Goal: Task Accomplishment & Management: Use online tool/utility

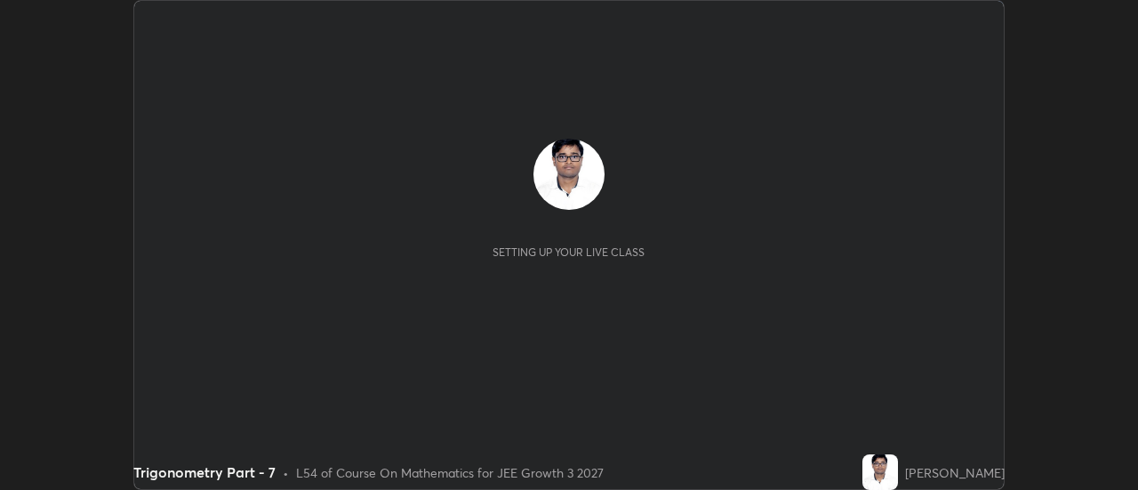
scroll to position [490, 1137]
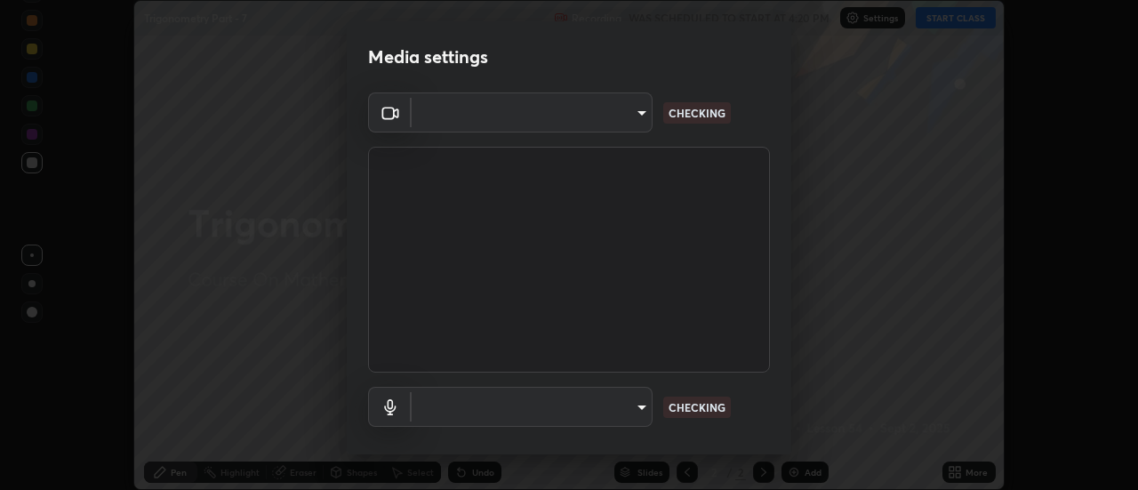
type input "0be616c92c2879d8fe19306c4b8383fc9b13f77197a30f876870ce6c7906effd"
type input "default"
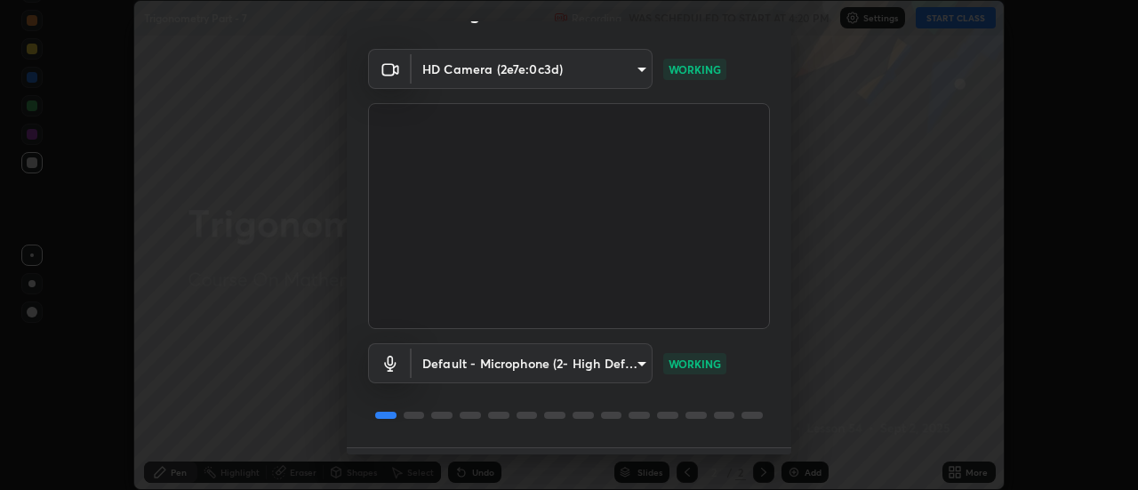
scroll to position [93, 0]
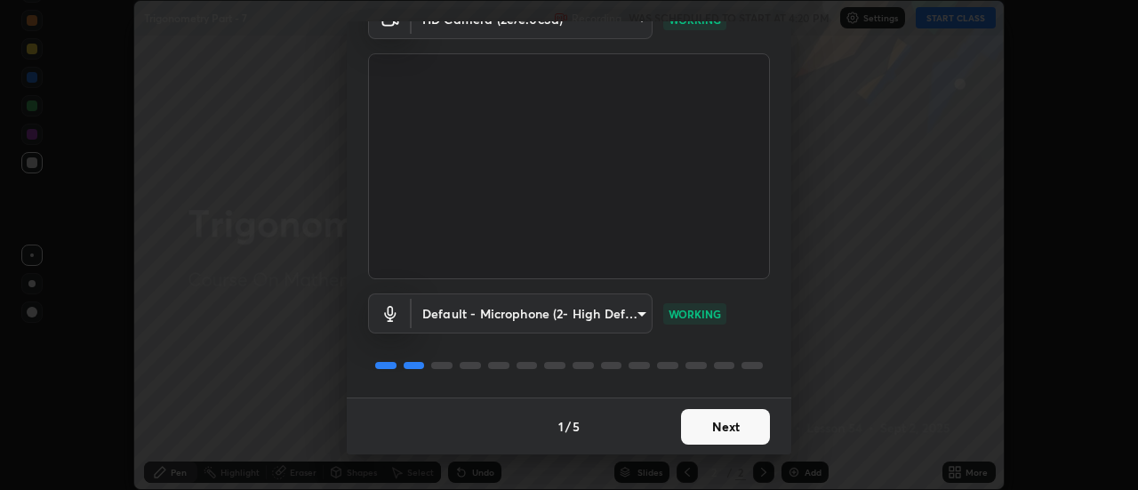
click at [738, 428] on button "Next" at bounding box center [725, 427] width 89 height 36
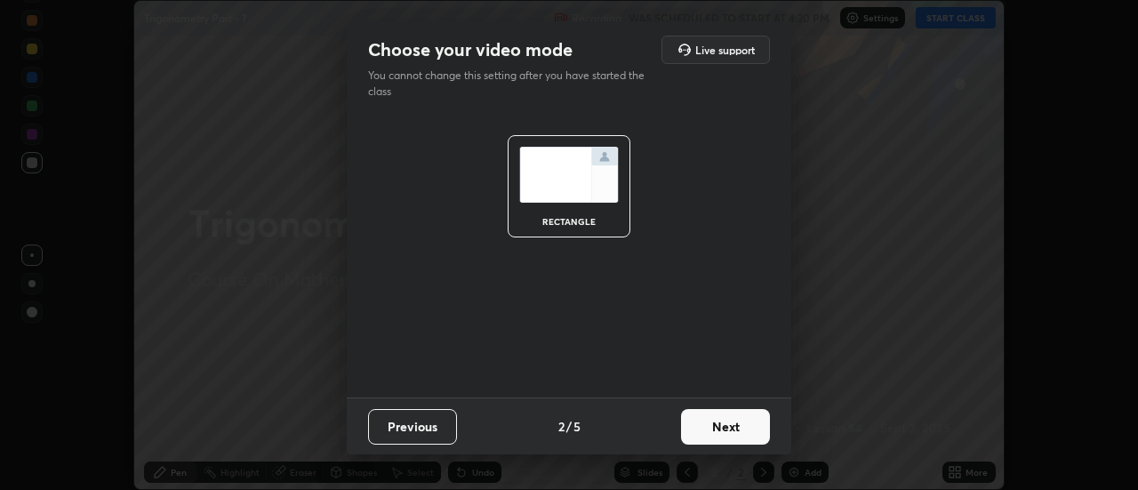
scroll to position [0, 0]
click at [731, 419] on button "Next" at bounding box center [725, 427] width 89 height 36
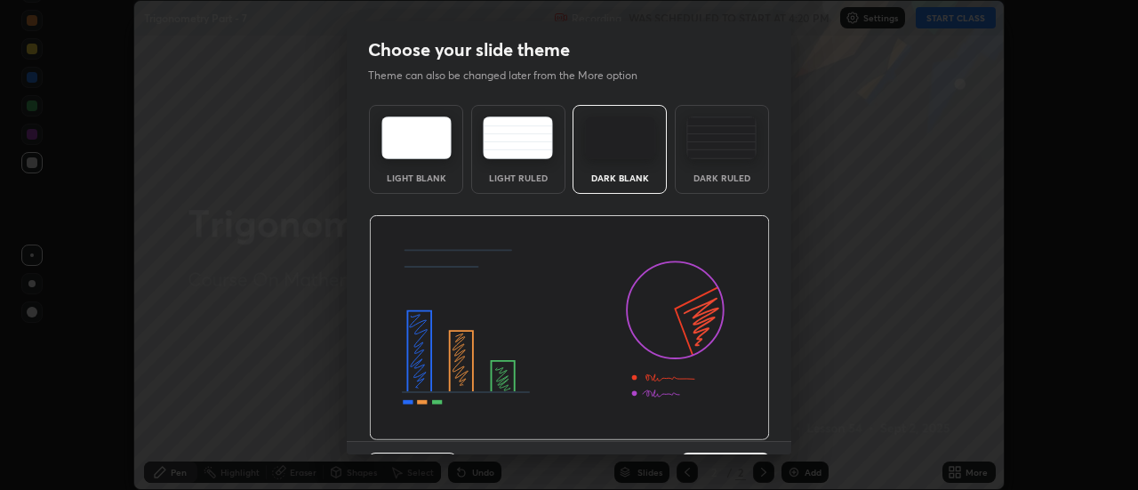
scroll to position [44, 0]
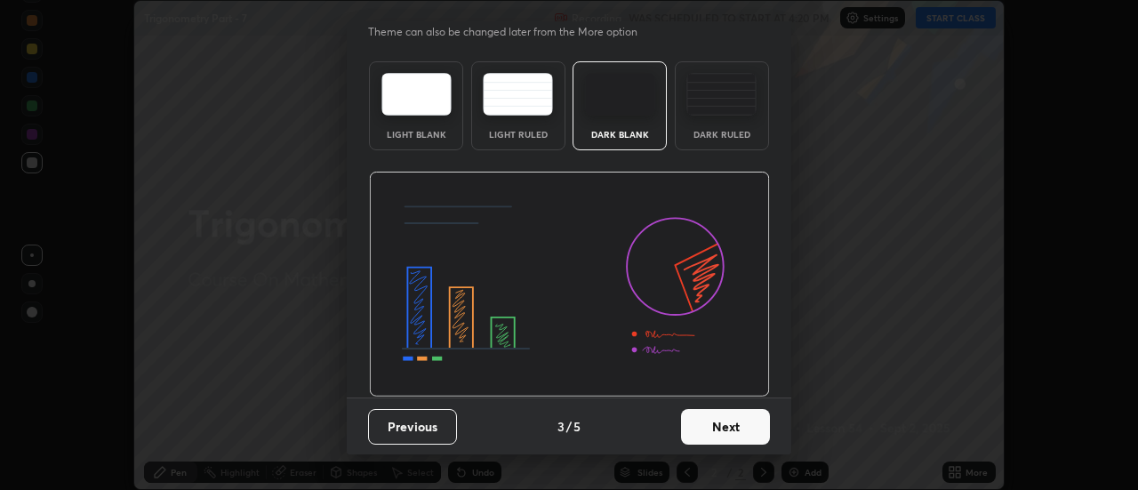
click at [732, 430] on button "Next" at bounding box center [725, 427] width 89 height 36
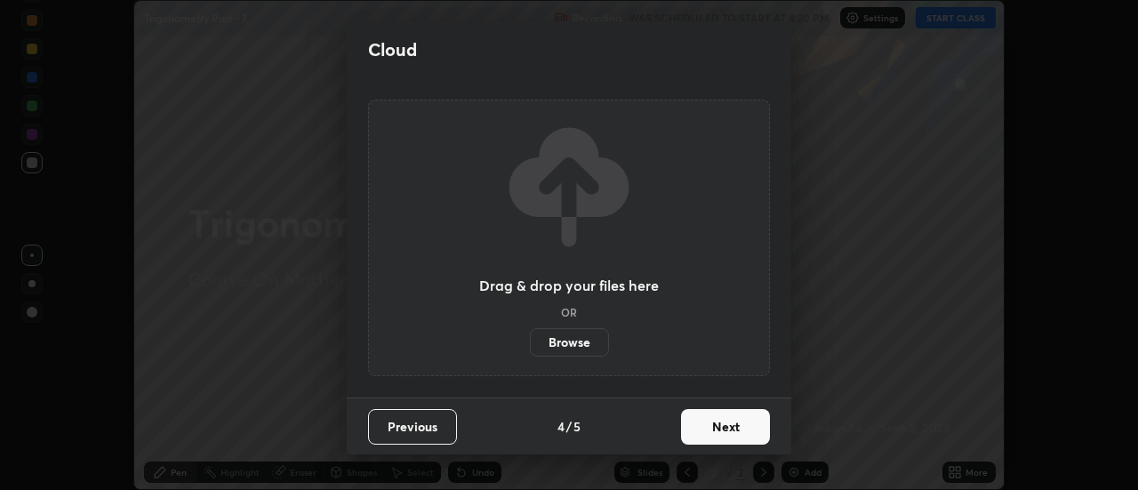
click at [729, 425] on button "Next" at bounding box center [725, 427] width 89 height 36
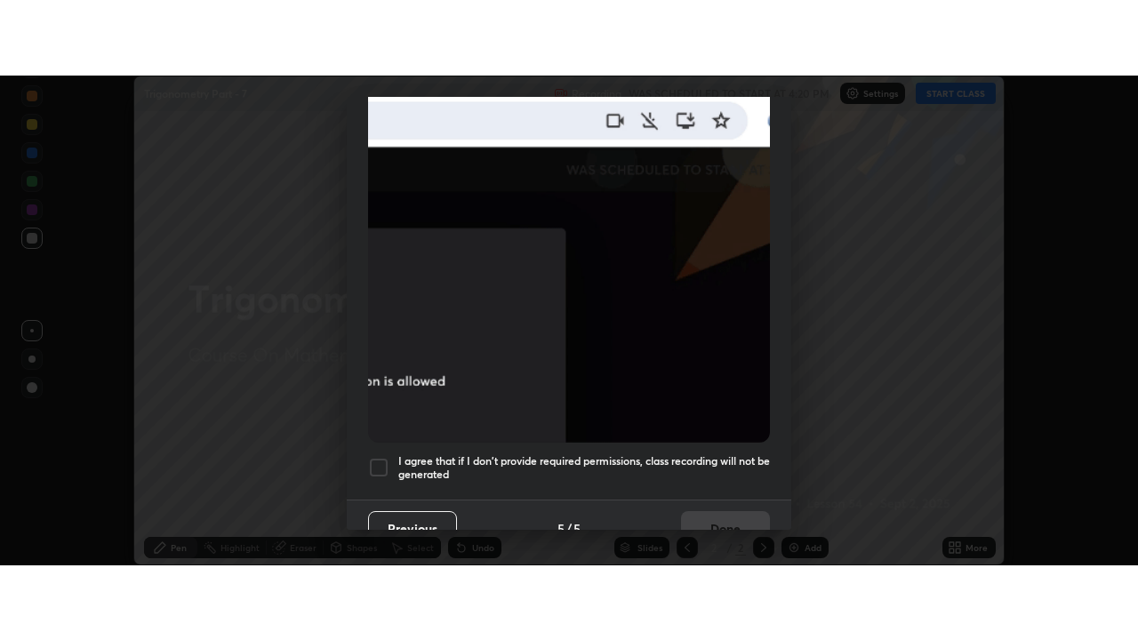
scroll to position [456, 0]
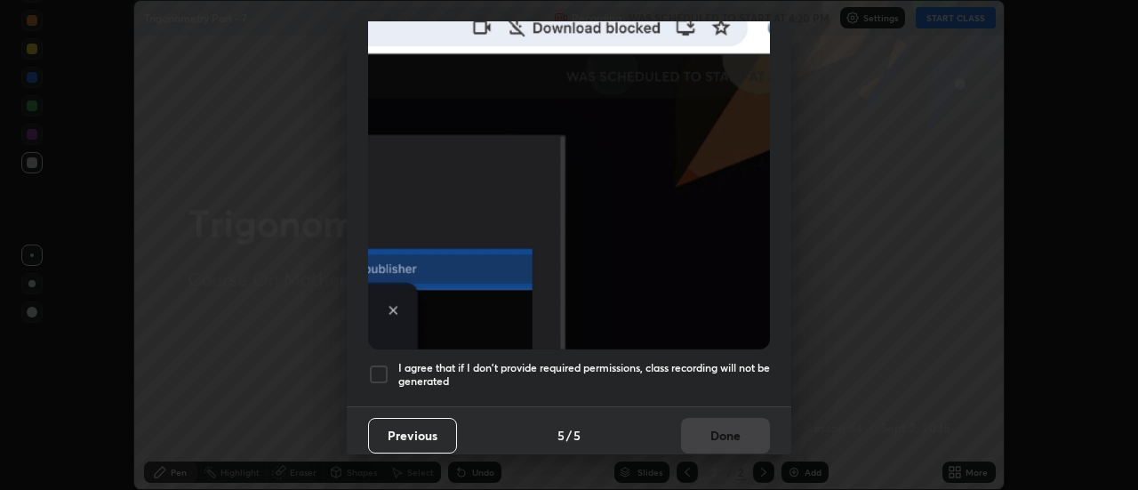
click at [709, 370] on h5 "I agree that if I don't provide required permissions, class recording will not …" at bounding box center [584, 375] width 372 height 28
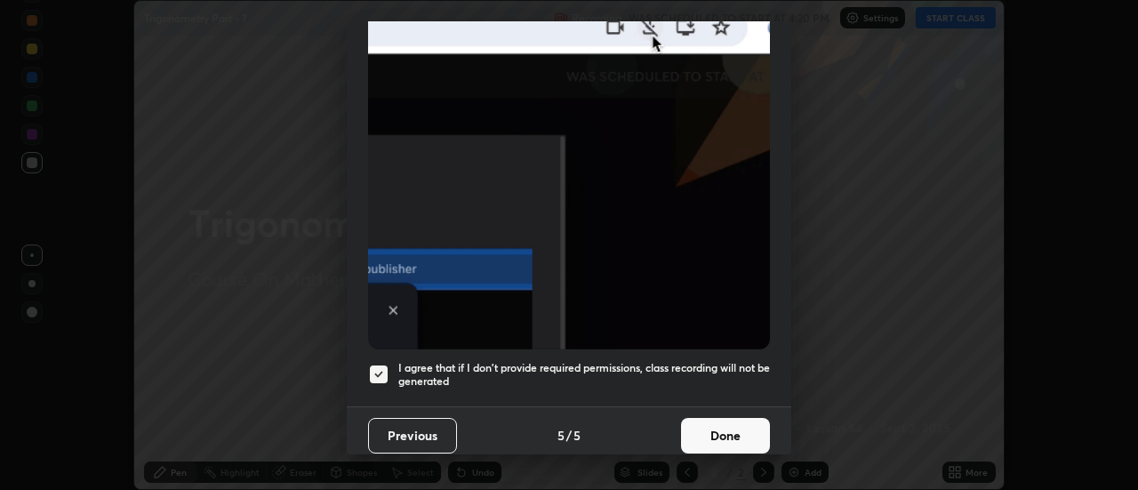
click at [727, 420] on button "Done" at bounding box center [725, 436] width 89 height 36
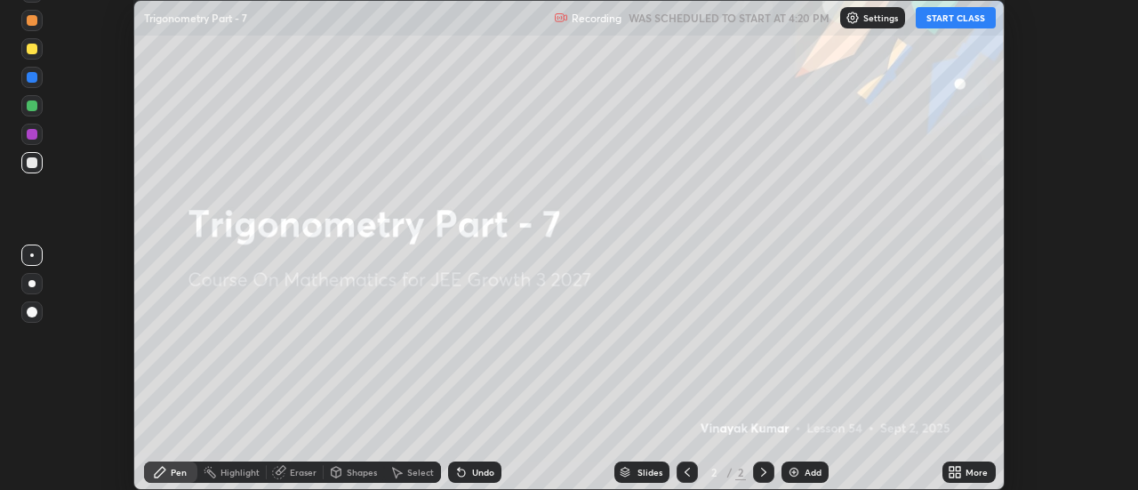
click at [982, 22] on button "START CLASS" at bounding box center [956, 17] width 80 height 21
click at [973, 470] on div "More" at bounding box center [976, 472] width 22 height 9
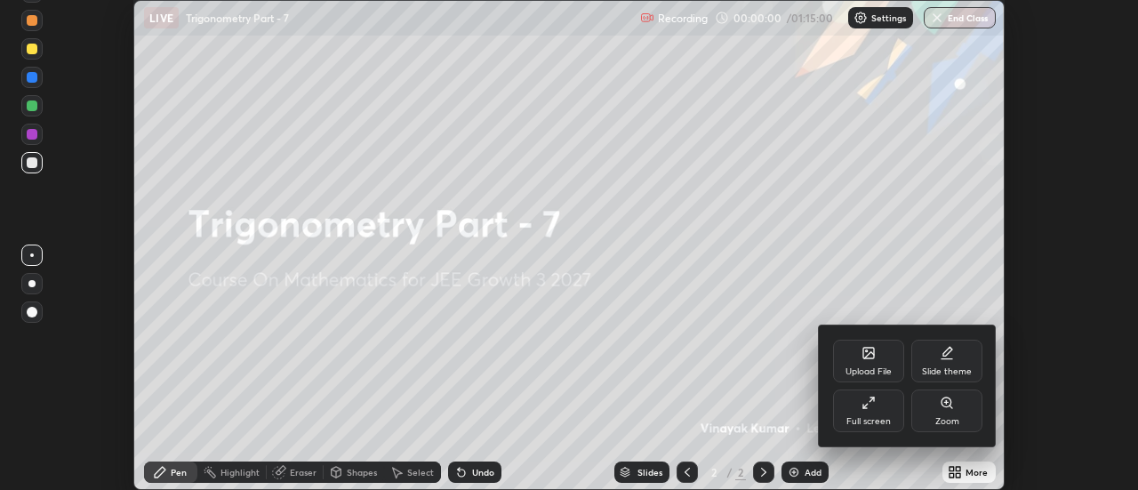
click at [862, 419] on div "Full screen" at bounding box center [868, 421] width 44 height 9
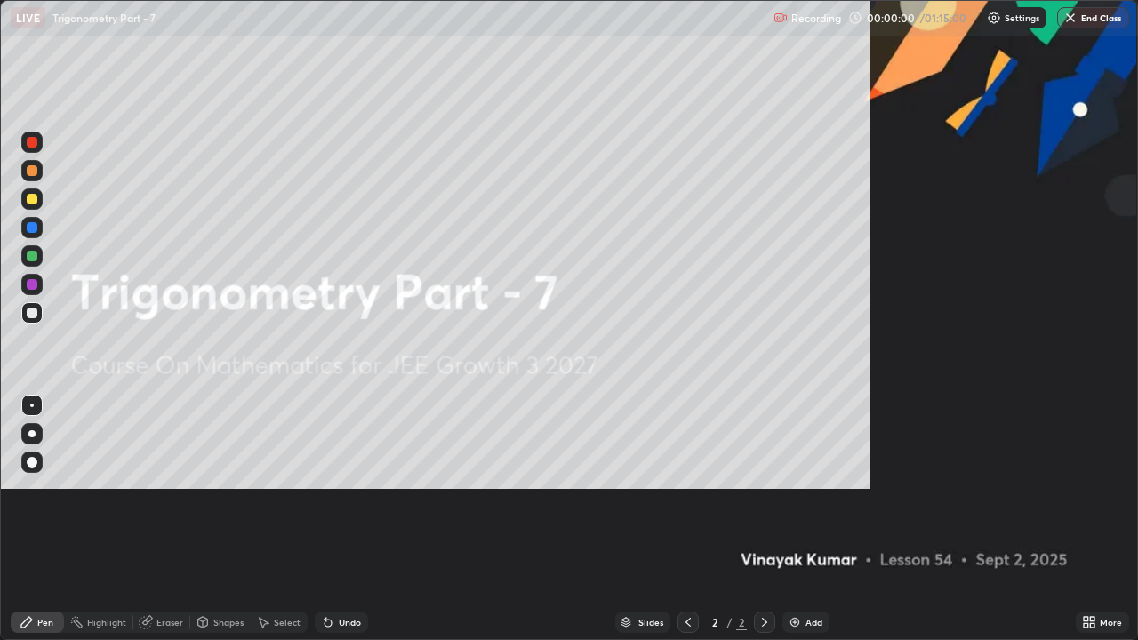
scroll to position [640, 1138]
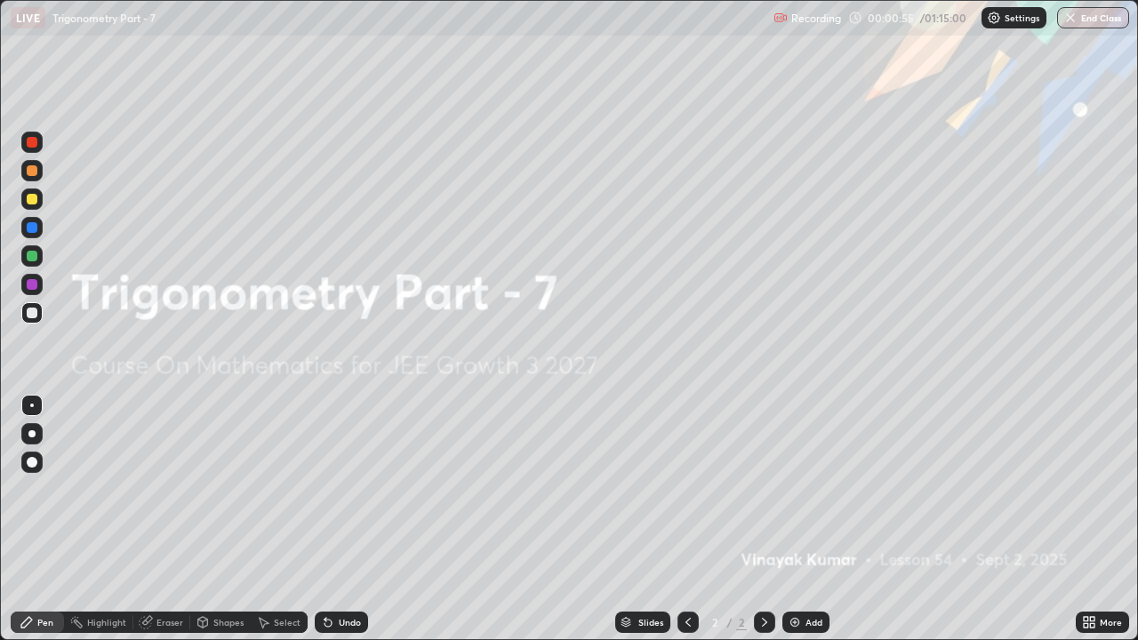
click at [803, 489] on div "Add" at bounding box center [805, 622] width 47 height 21
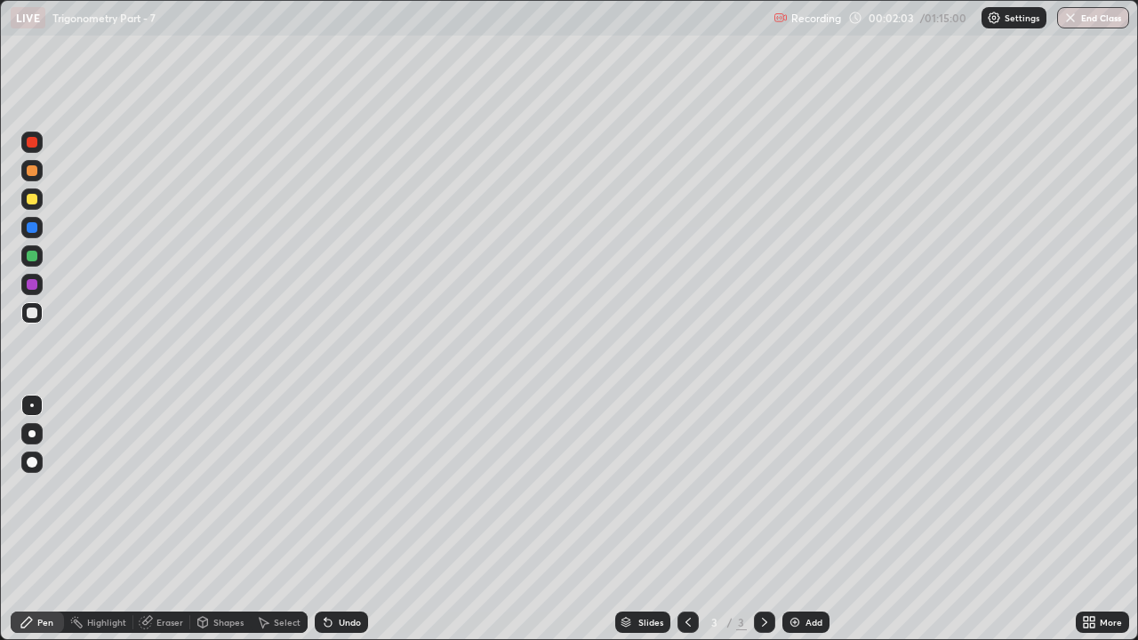
click at [333, 489] on div "Undo" at bounding box center [341, 622] width 53 height 21
click at [800, 489] on div "Add" at bounding box center [805, 622] width 47 height 21
click at [350, 489] on div "Undo" at bounding box center [350, 622] width 22 height 9
click at [349, 489] on div "Undo" at bounding box center [350, 622] width 22 height 9
click at [156, 489] on div "Eraser" at bounding box center [161, 622] width 57 height 21
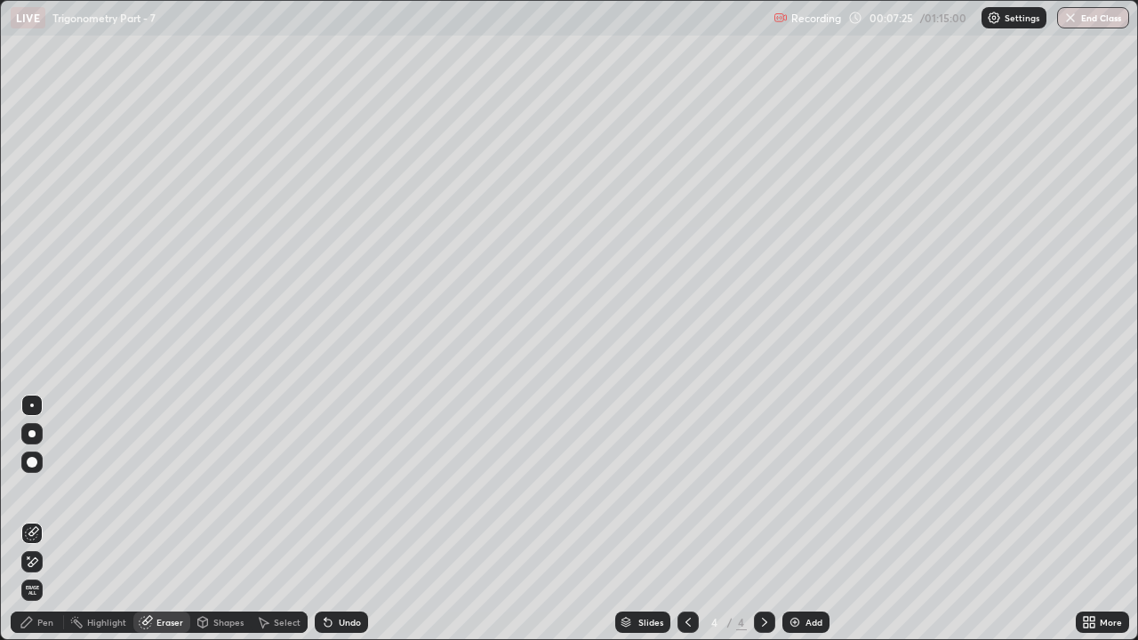
click at [32, 489] on icon at bounding box center [32, 562] width 14 height 15
click at [41, 489] on div "Pen" at bounding box center [45, 622] width 16 height 9
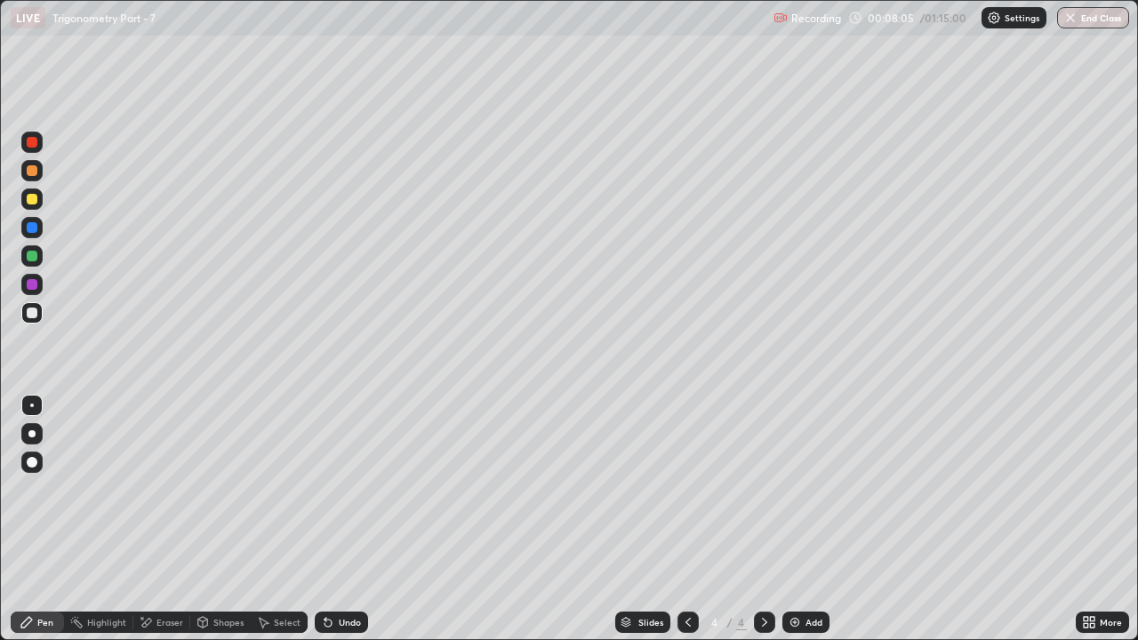
click at [176, 489] on div "Eraser" at bounding box center [169, 622] width 27 height 9
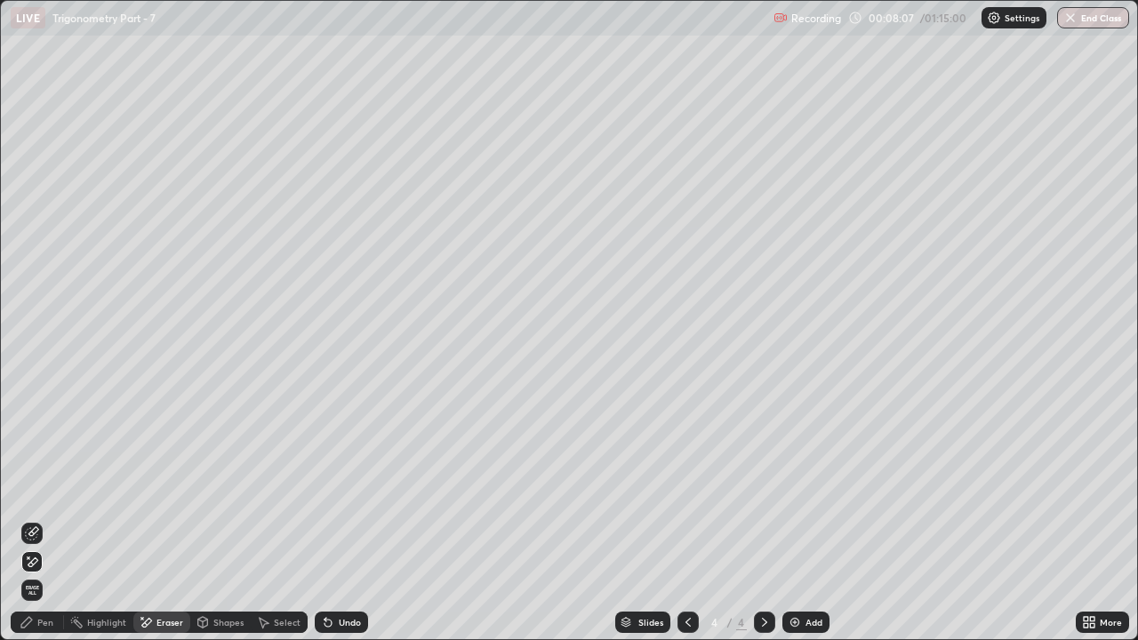
click at [49, 489] on div "Pen" at bounding box center [45, 622] width 16 height 9
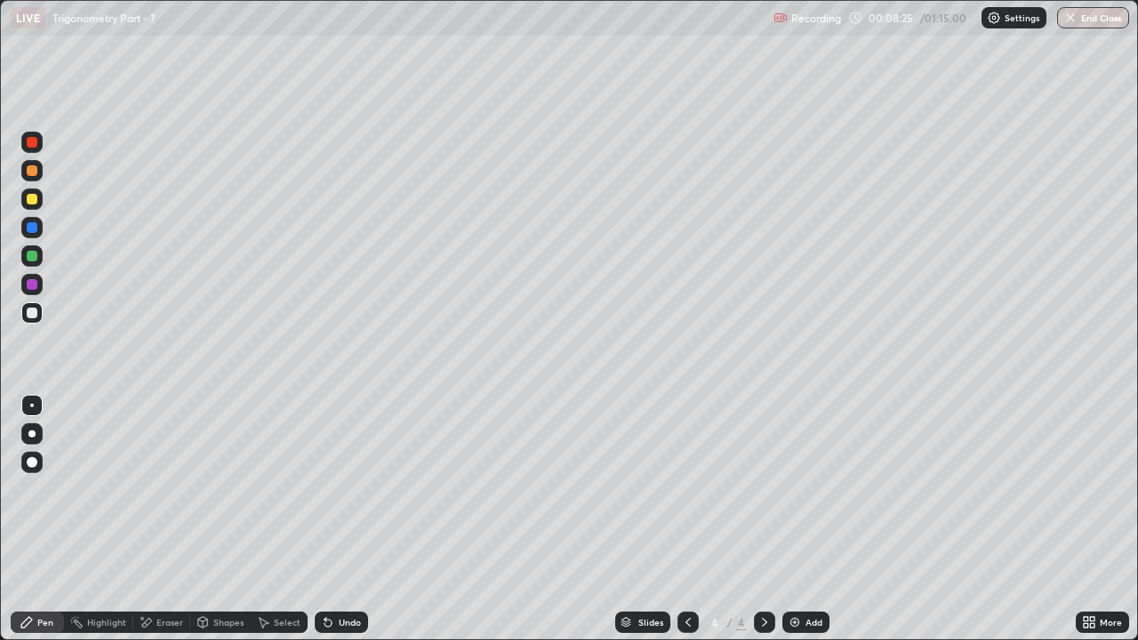
click at [686, 489] on icon at bounding box center [688, 622] width 14 height 14
click at [763, 489] on icon at bounding box center [764, 622] width 14 height 14
click at [678, 489] on div at bounding box center [687, 622] width 21 height 21
click at [763, 489] on icon at bounding box center [764, 622] width 14 height 14
click at [804, 489] on div "Add" at bounding box center [805, 622] width 47 height 21
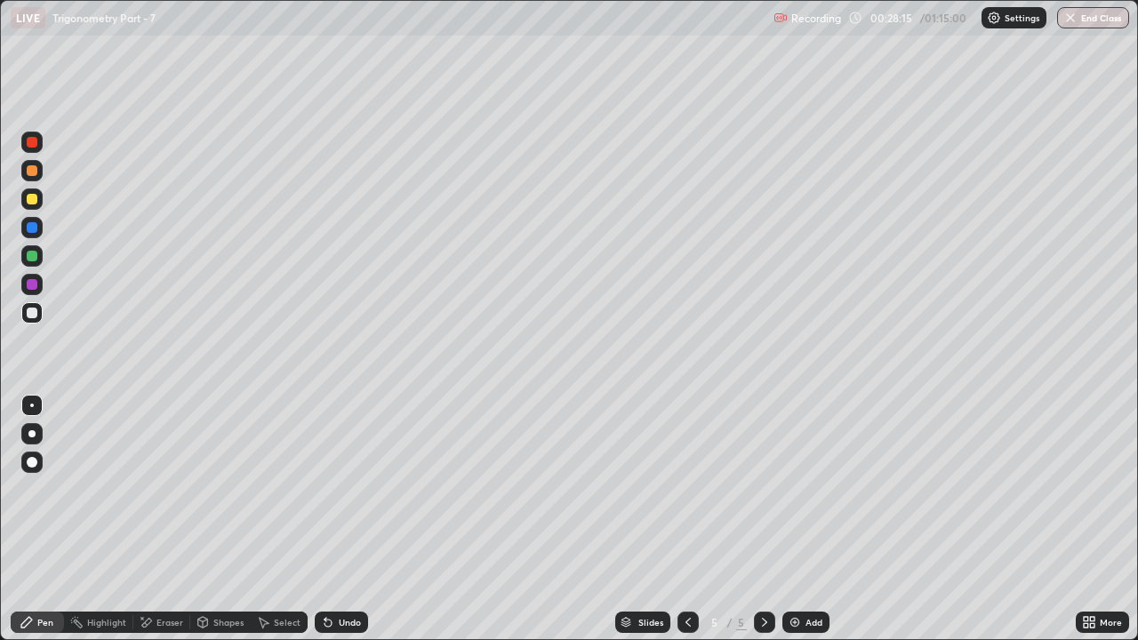
click at [812, 489] on div "Add" at bounding box center [813, 622] width 17 height 9
click at [351, 489] on div "Undo" at bounding box center [350, 622] width 22 height 9
click at [353, 489] on div "Undo" at bounding box center [350, 622] width 22 height 9
click at [345, 489] on div "Undo" at bounding box center [350, 622] width 22 height 9
click at [800, 489] on div "Add" at bounding box center [805, 622] width 47 height 21
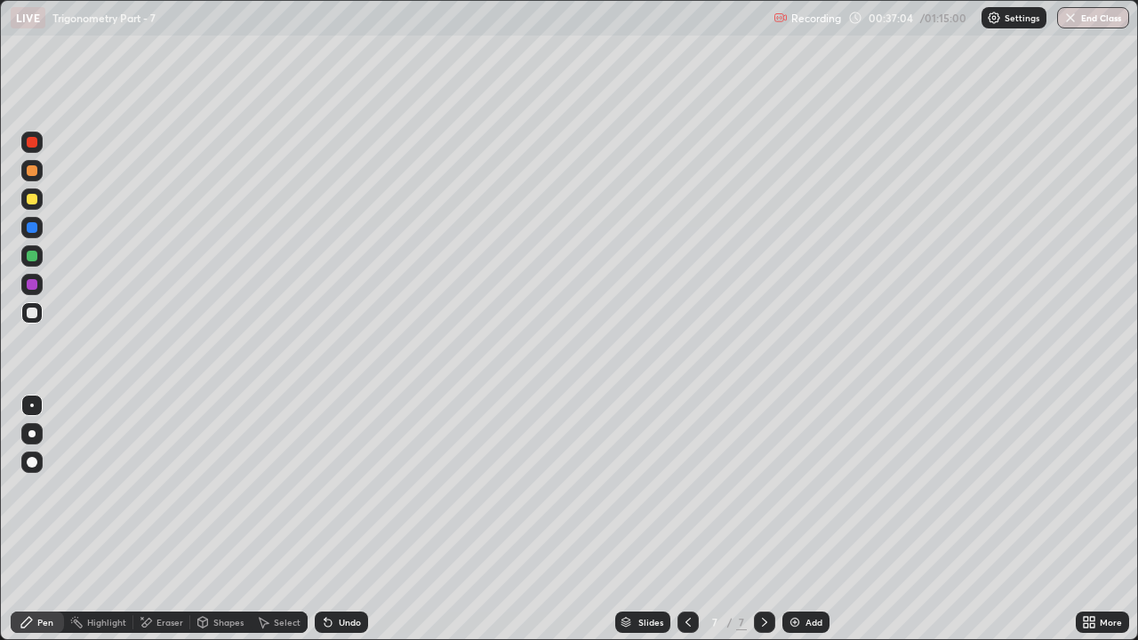
click at [340, 489] on div "Undo" at bounding box center [341, 622] width 53 height 21
click at [807, 489] on div "Add" at bounding box center [813, 622] width 17 height 9
click at [353, 489] on div "Undo" at bounding box center [341, 622] width 53 height 21
click at [156, 489] on div "Eraser" at bounding box center [161, 622] width 57 height 21
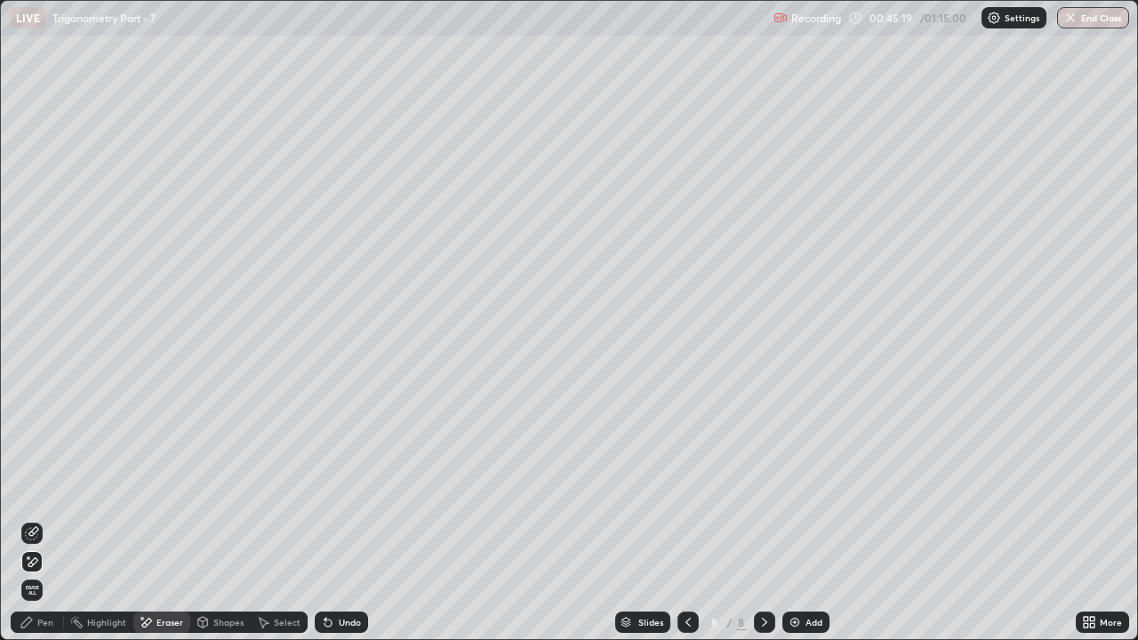
click at [44, 489] on div "Pen" at bounding box center [37, 622] width 53 height 21
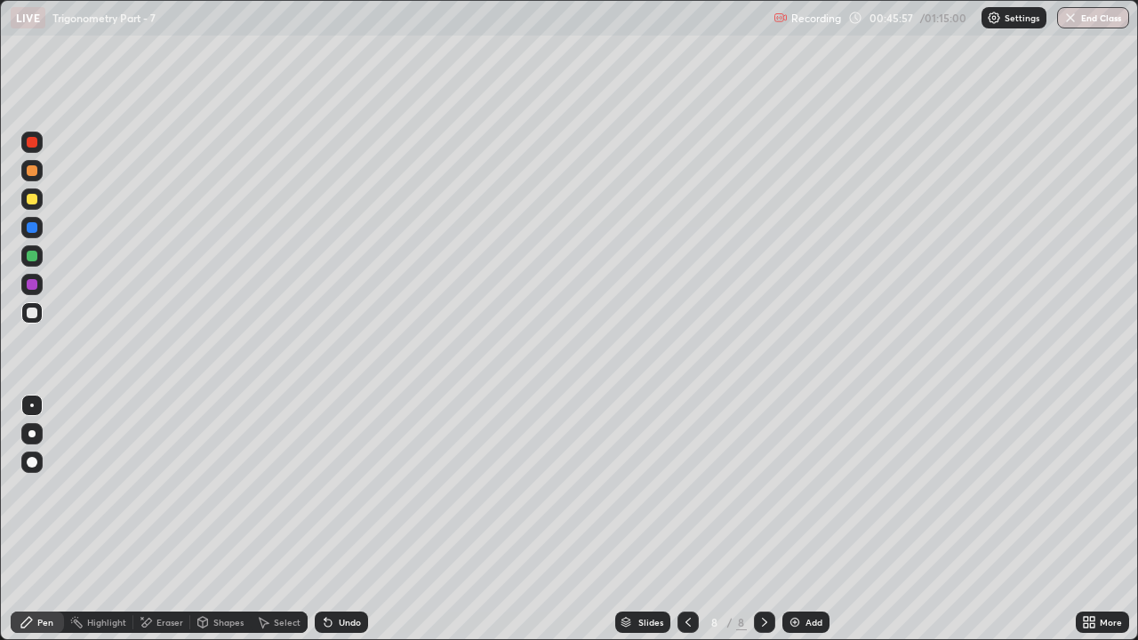
click at [338, 489] on div "Undo" at bounding box center [341, 622] width 53 height 21
click at [165, 489] on div "Eraser" at bounding box center [169, 622] width 27 height 9
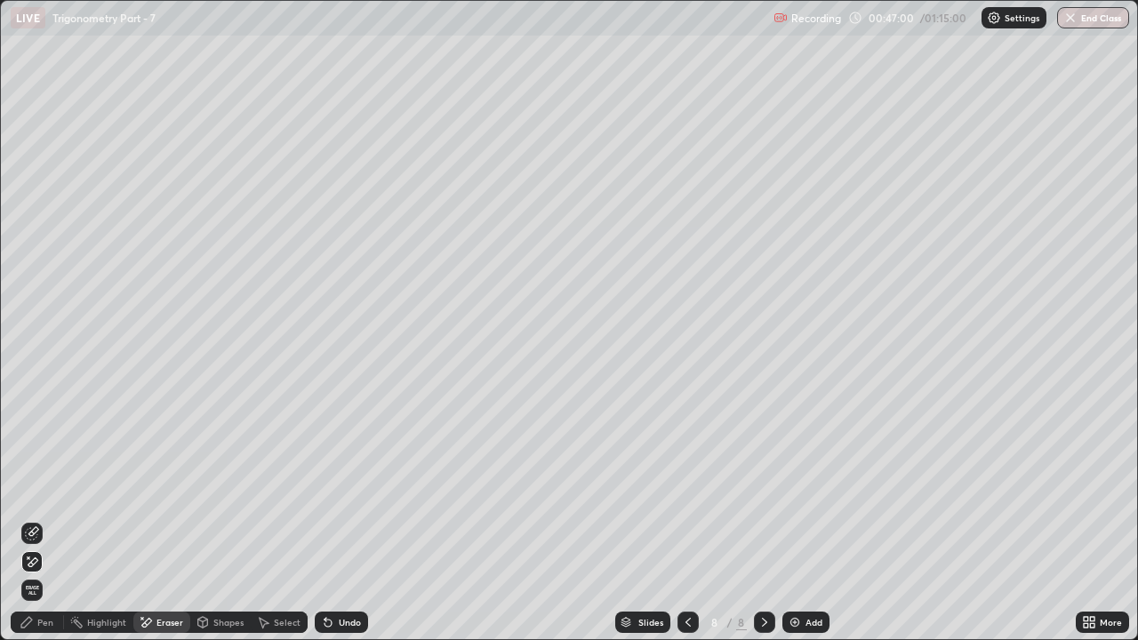
click at [44, 489] on div "Pen" at bounding box center [45, 622] width 16 height 9
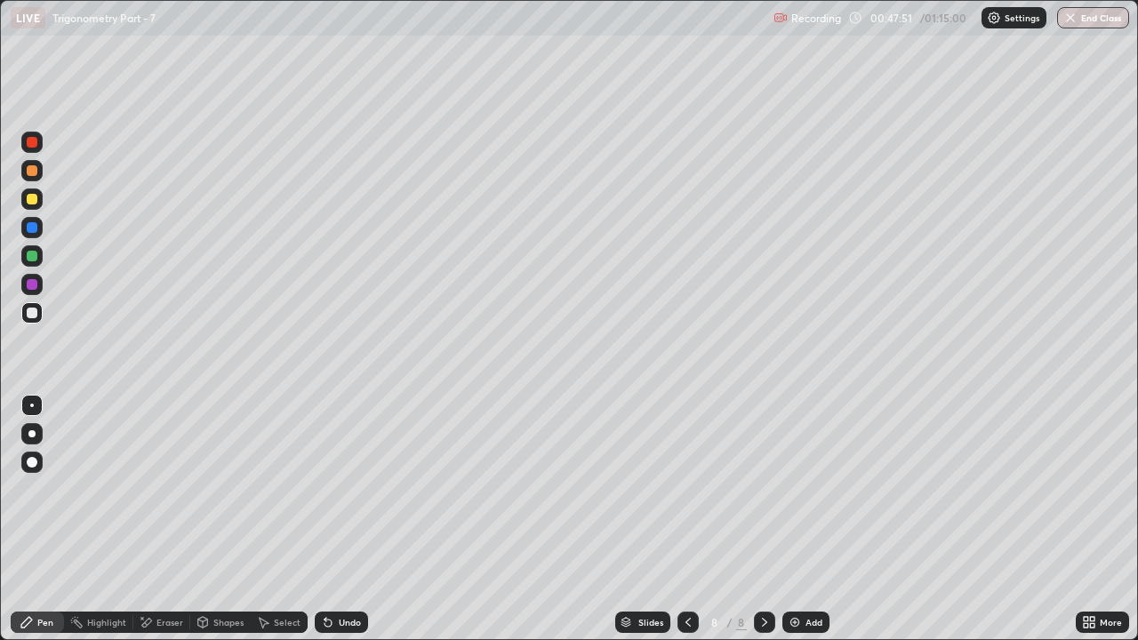
click at [161, 489] on div "Eraser" at bounding box center [161, 622] width 57 height 21
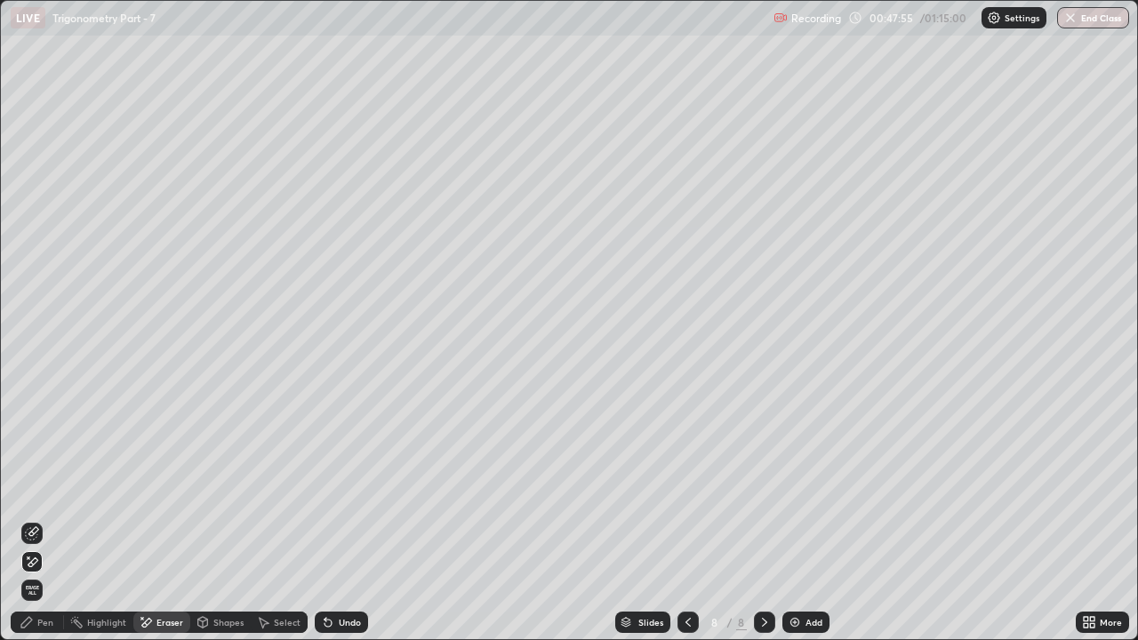
click at [34, 489] on div "Pen" at bounding box center [37, 622] width 53 height 21
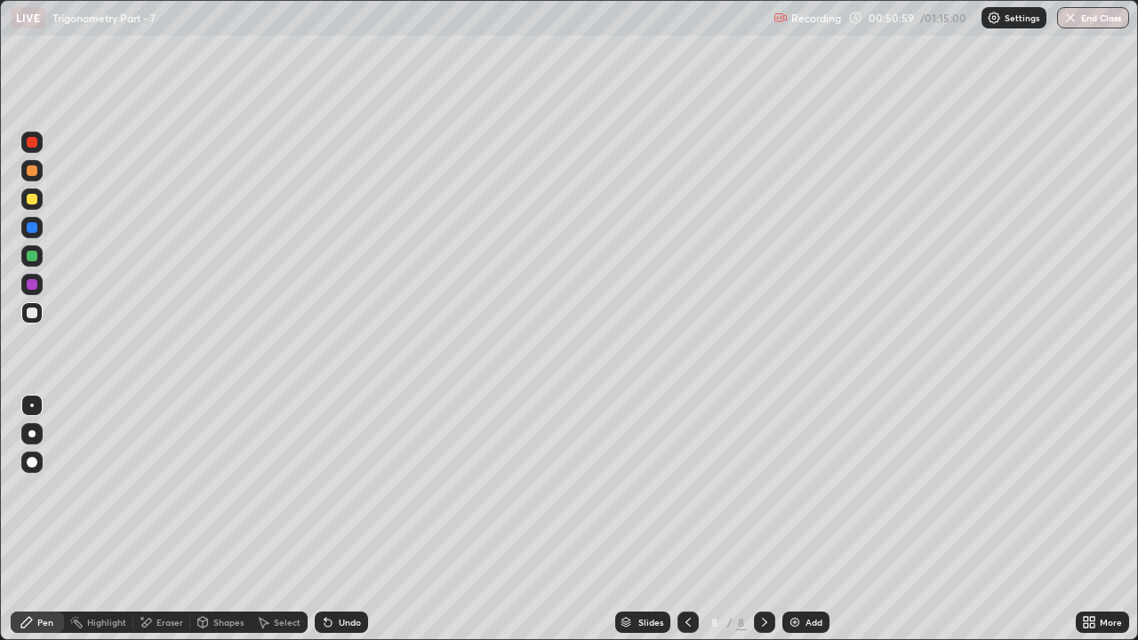
click at [805, 489] on div "Add" at bounding box center [813, 622] width 17 height 9
click at [707, 489] on div "9" at bounding box center [715, 622] width 18 height 11
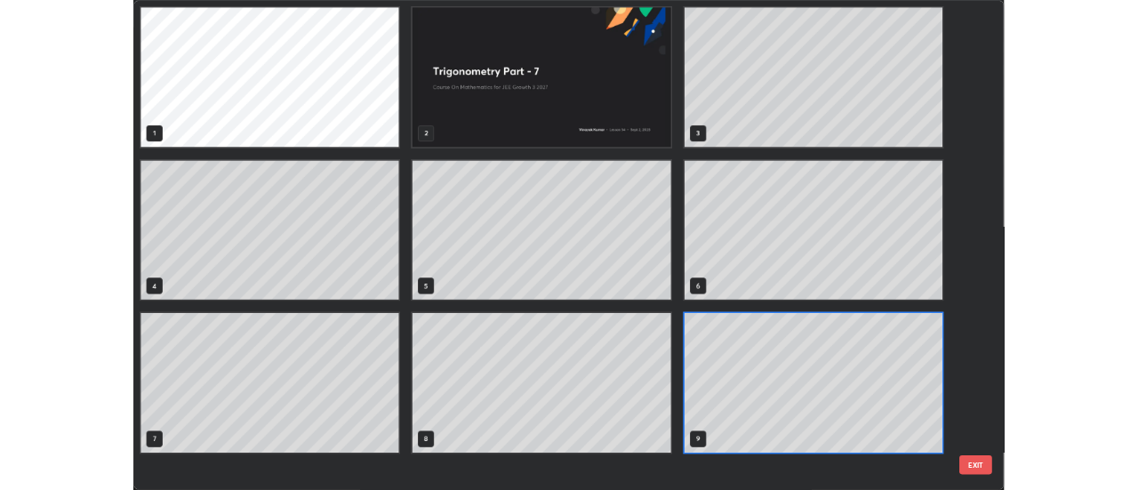
scroll to position [633, 1127]
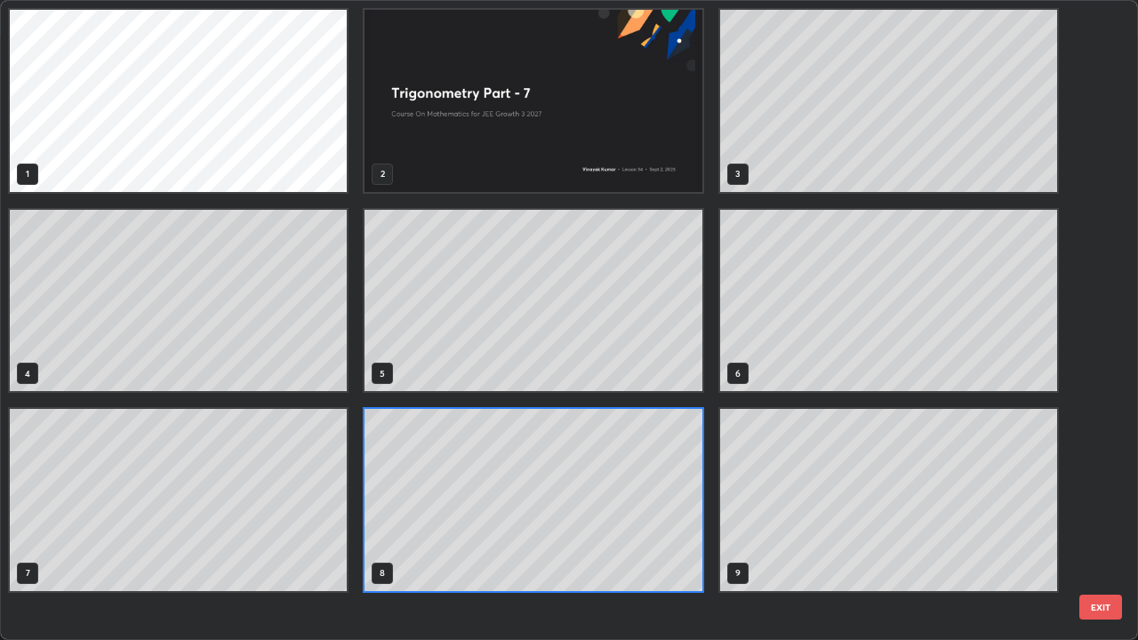
click at [1107, 489] on button "EXIT" at bounding box center [1100, 607] width 43 height 25
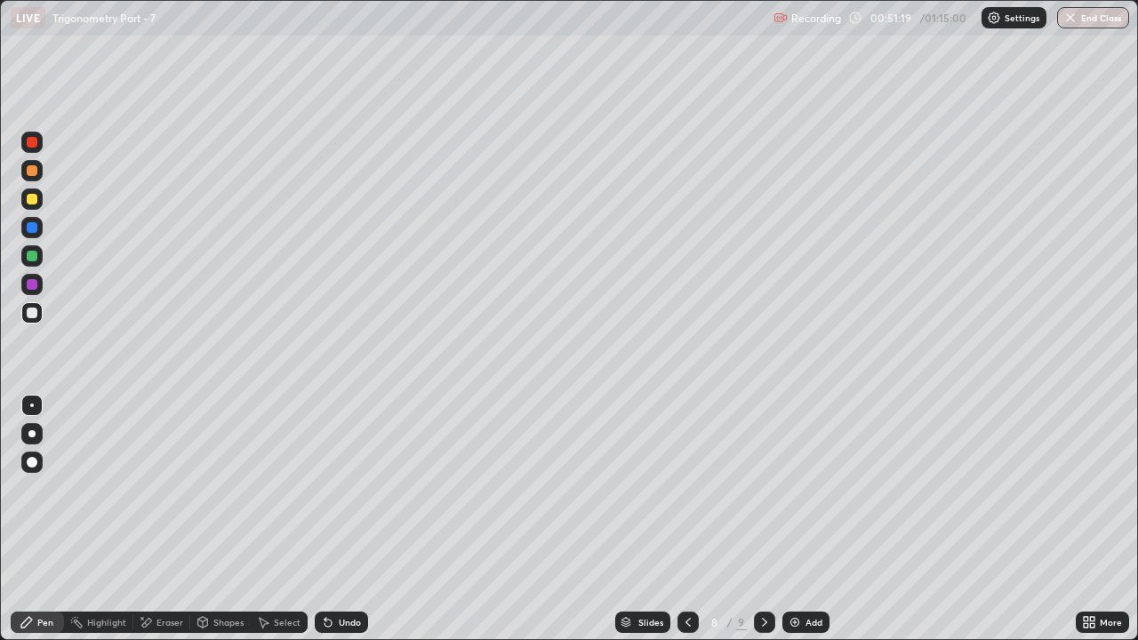
click at [763, 489] on icon at bounding box center [764, 622] width 14 height 14
click at [346, 489] on div "Undo" at bounding box center [350, 622] width 22 height 9
click at [349, 489] on div "Undo" at bounding box center [341, 622] width 53 height 21
click at [348, 489] on div "Undo" at bounding box center [350, 622] width 22 height 9
click at [345, 489] on div "Undo" at bounding box center [350, 622] width 22 height 9
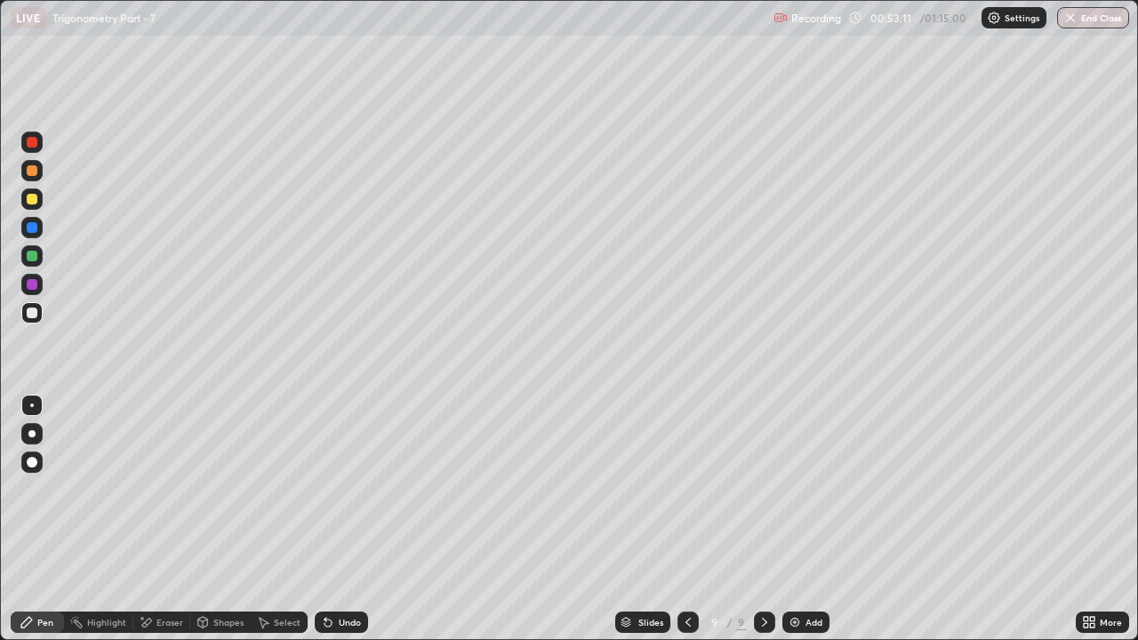
click at [342, 489] on div "Undo" at bounding box center [350, 622] width 22 height 9
click at [345, 489] on div "Undo" at bounding box center [350, 622] width 22 height 9
click at [347, 489] on div "Undo" at bounding box center [350, 622] width 22 height 9
click at [348, 489] on div "Undo" at bounding box center [350, 622] width 22 height 9
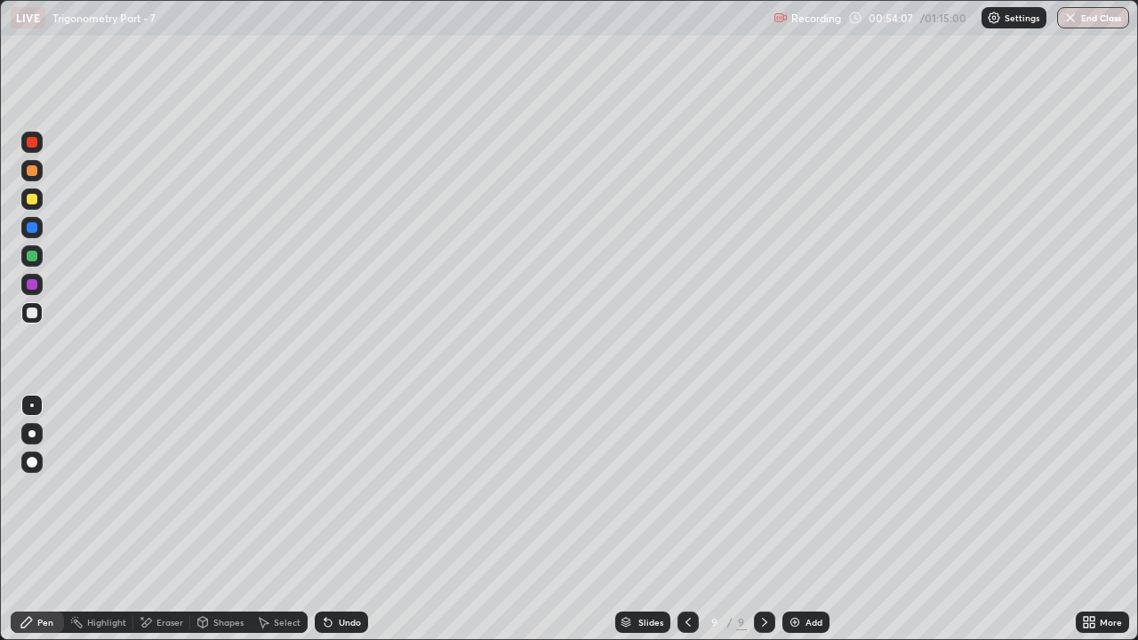
click at [348, 489] on div "Undo" at bounding box center [350, 622] width 22 height 9
click at [356, 489] on div "Undo" at bounding box center [350, 622] width 22 height 9
click at [798, 489] on div "Add" at bounding box center [805, 622] width 47 height 21
click at [341, 489] on div "Undo" at bounding box center [350, 622] width 22 height 9
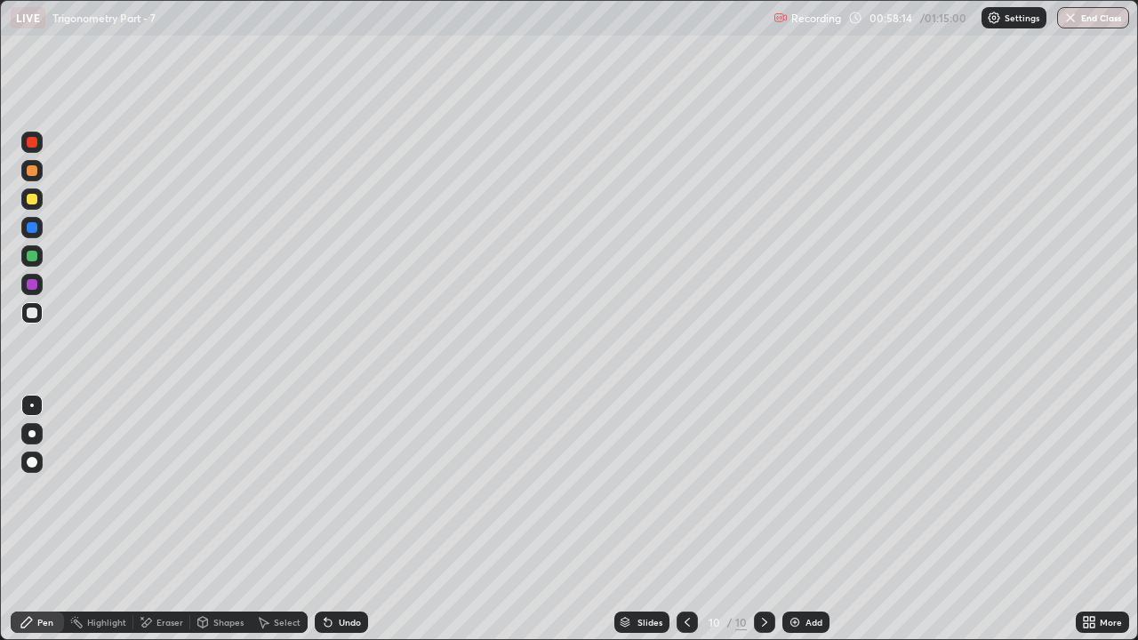
click at [343, 489] on div "Undo" at bounding box center [341, 622] width 53 height 21
click at [821, 489] on div "Add" at bounding box center [805, 622] width 47 height 21
click at [335, 489] on div "Undo" at bounding box center [341, 622] width 53 height 21
click at [344, 489] on div "Undo" at bounding box center [350, 622] width 22 height 9
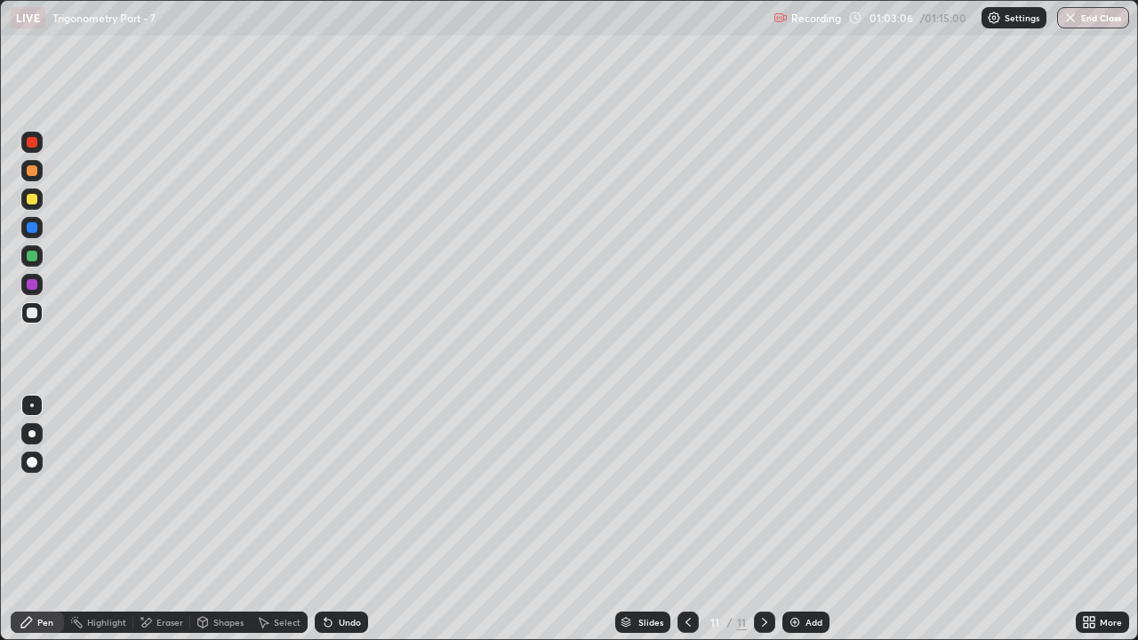
click at [339, 489] on div "Undo" at bounding box center [350, 622] width 22 height 9
click at [1102, 18] on button "End Class" at bounding box center [1094, 17] width 70 height 21
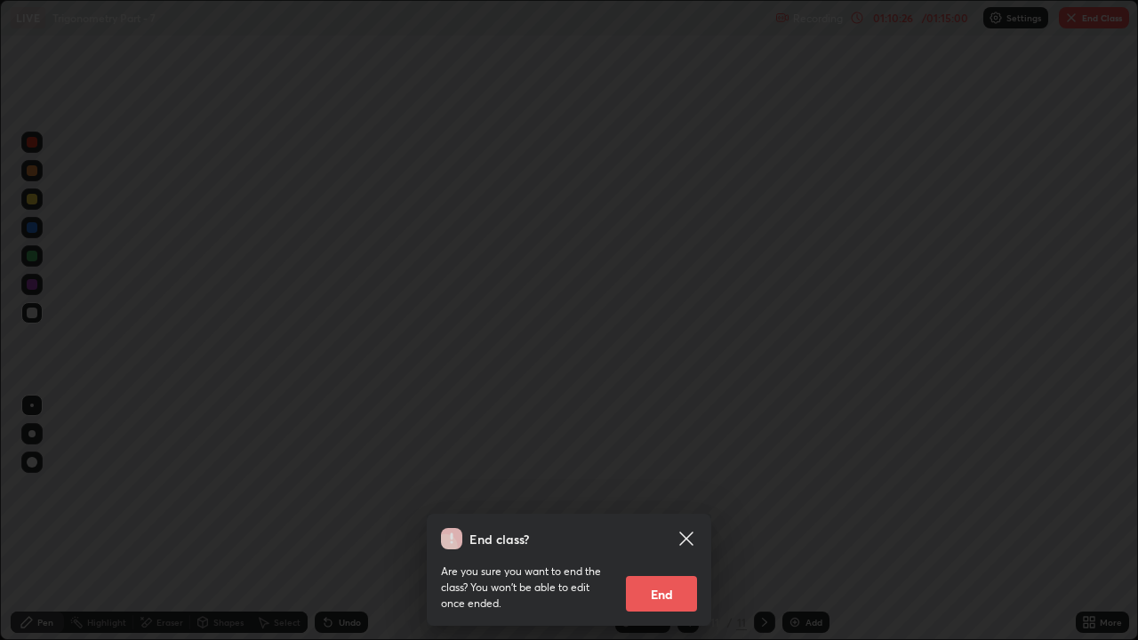
click at [679, 489] on button "End" at bounding box center [661, 594] width 71 height 36
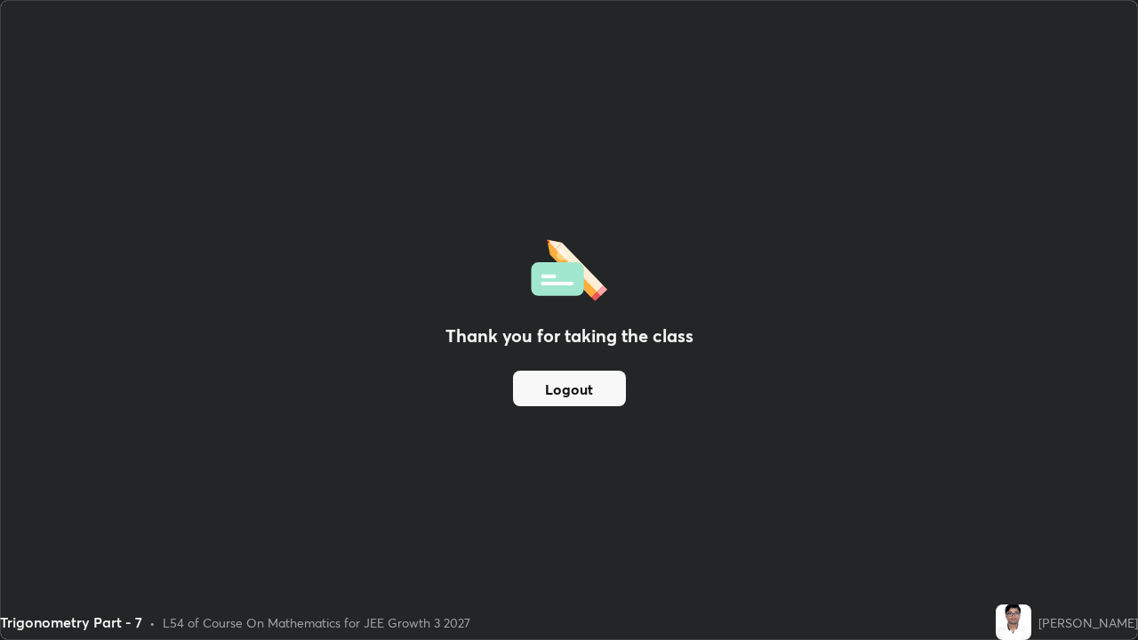
click at [587, 382] on button "Logout" at bounding box center [569, 389] width 113 height 36
click at [580, 380] on button "Logout" at bounding box center [569, 389] width 113 height 36
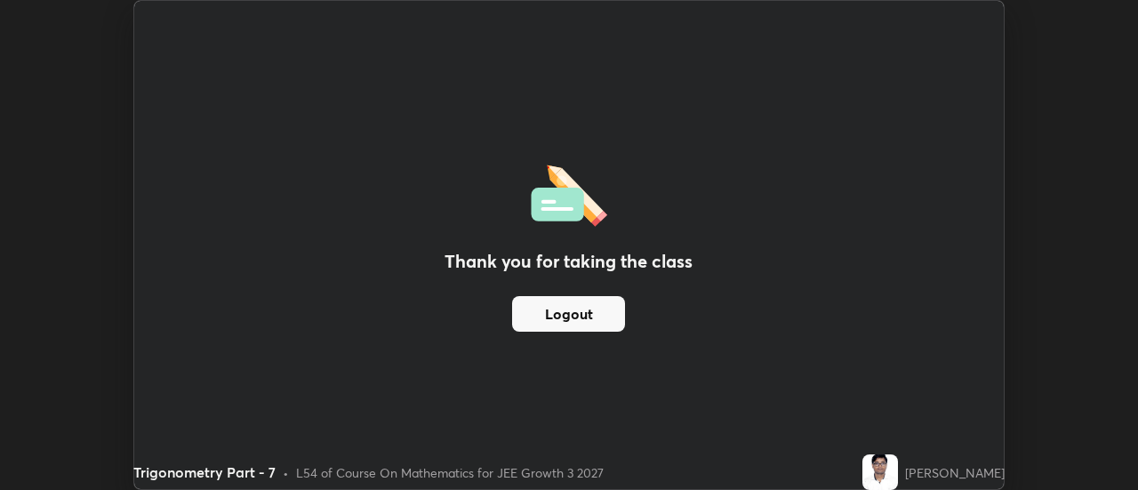
scroll to position [88399, 87751]
